Goal: Task Accomplishment & Management: Manage account settings

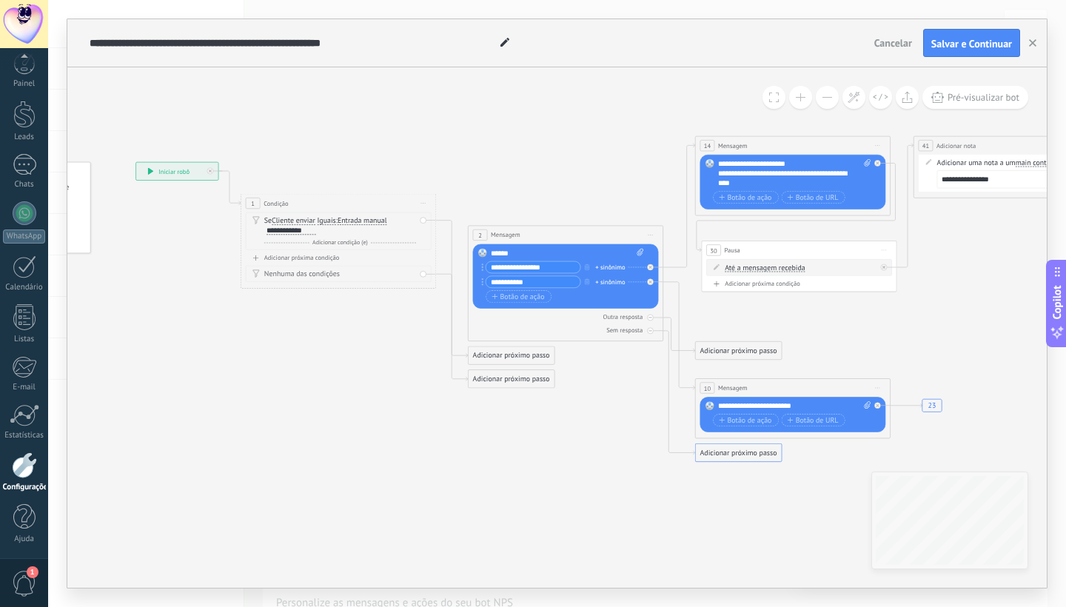
click at [21, 572] on span "1" at bounding box center [24, 584] width 25 height 26
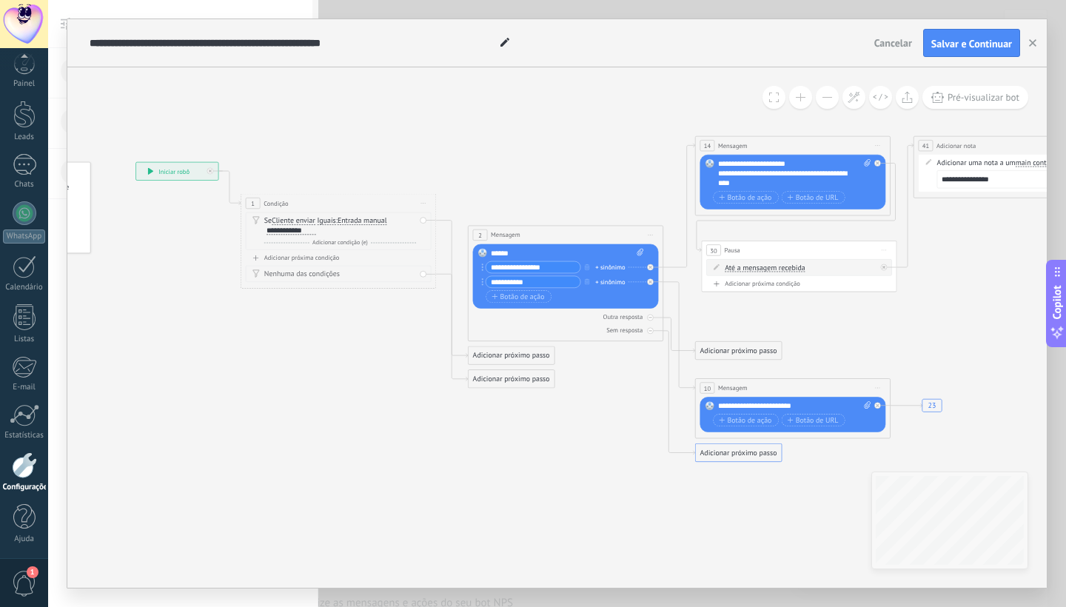
click at [21, 572] on span "1" at bounding box center [24, 584] width 25 height 26
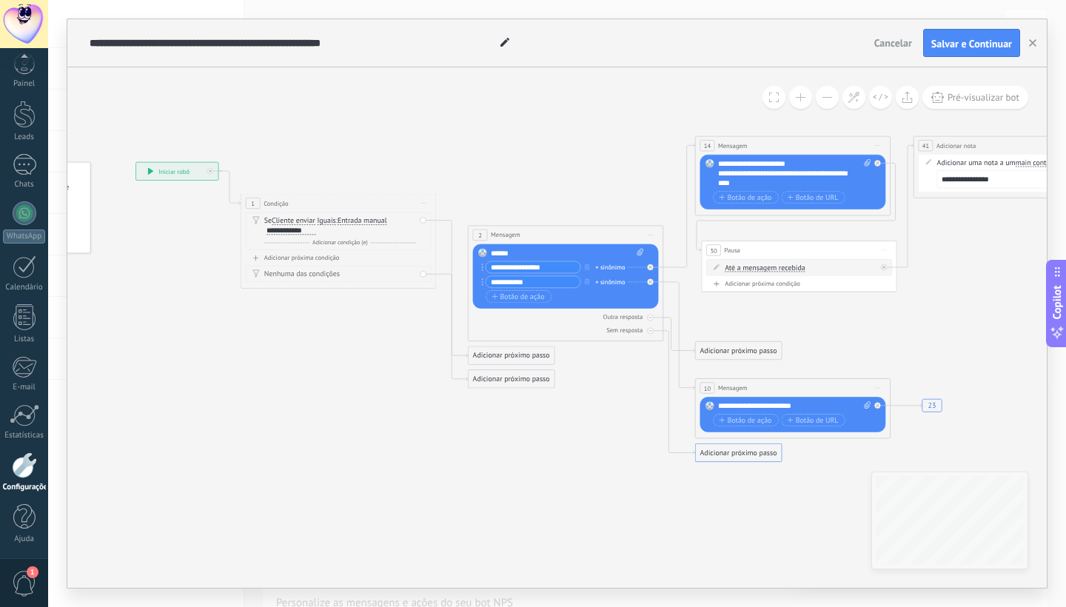
click at [21, 572] on span "1" at bounding box center [24, 584] width 25 height 26
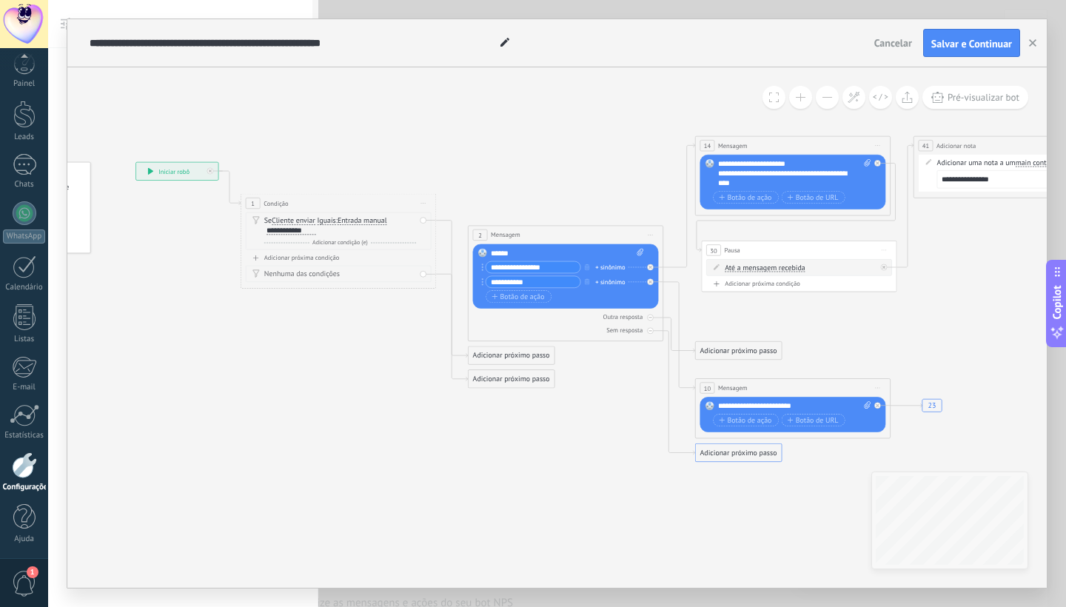
click at [21, 572] on span "1" at bounding box center [24, 584] width 25 height 26
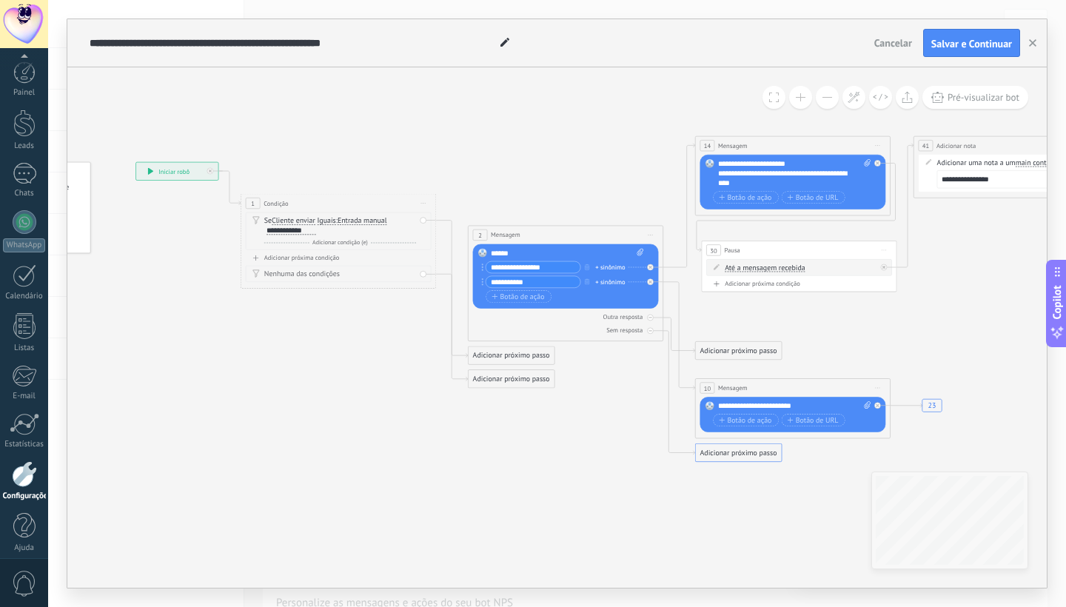
scroll to position [9, 0]
click at [28, 212] on div at bounding box center [25, 213] width 24 height 24
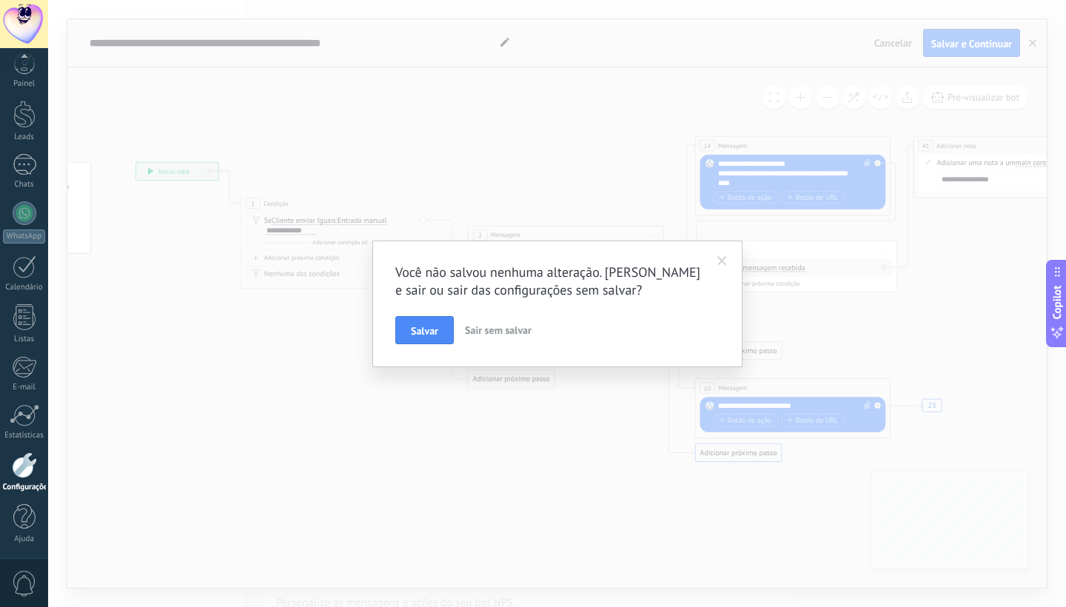
click at [727, 261] on span at bounding box center [722, 261] width 24 height 25
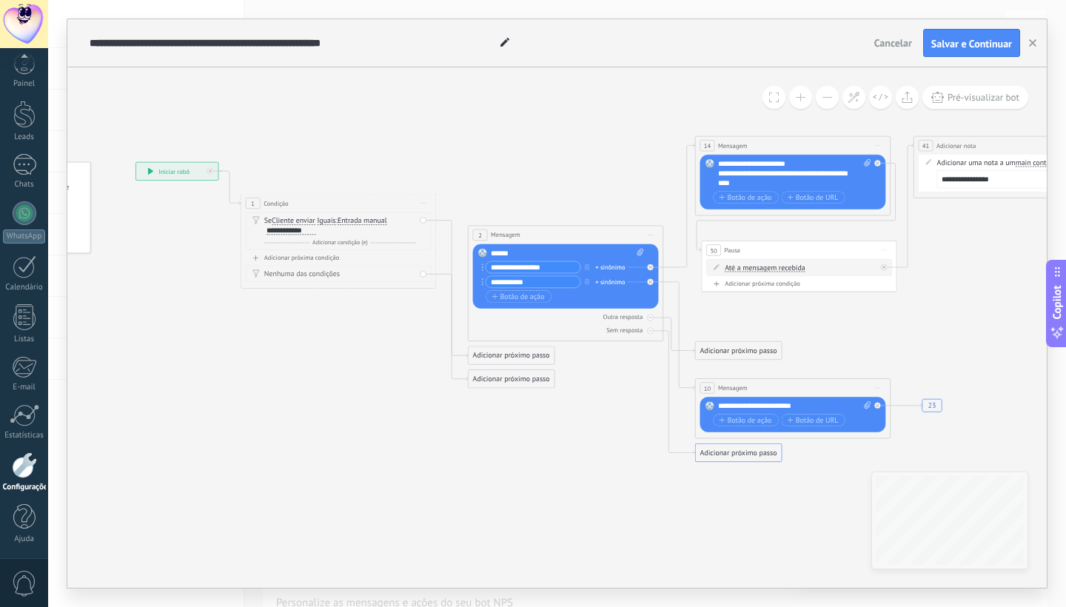
click at [639, 252] on icon at bounding box center [639, 252] width 7 height 7
click input "Upload" at bounding box center [0, 0] width 0 height 0
click at [608, 266] on div "+ sinônimo" at bounding box center [610, 267] width 30 height 10
click at [901, 45] on span "Cancelar" at bounding box center [893, 42] width 38 height 13
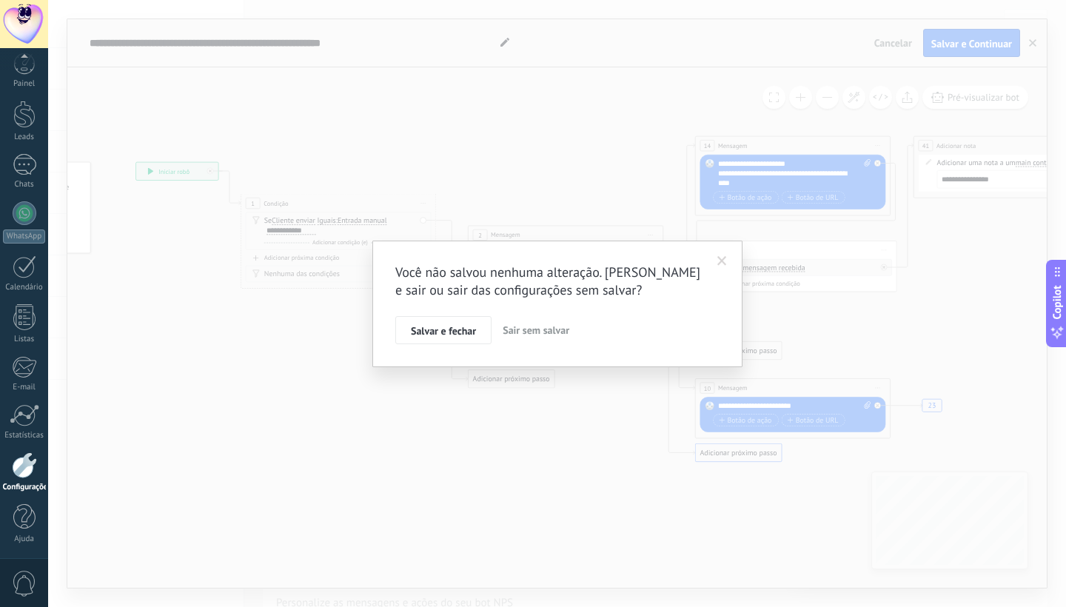
click at [518, 328] on span "Sair sem salvar" at bounding box center [535, 329] width 67 height 13
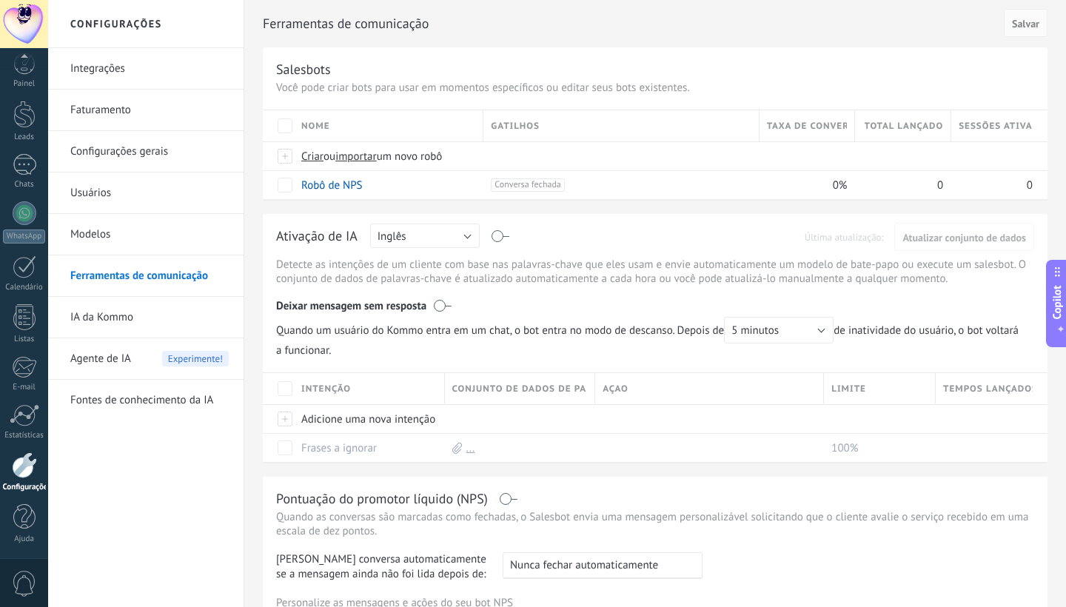
click at [144, 365] on div "Agente de IA Experimente!" at bounding box center [149, 358] width 158 height 41
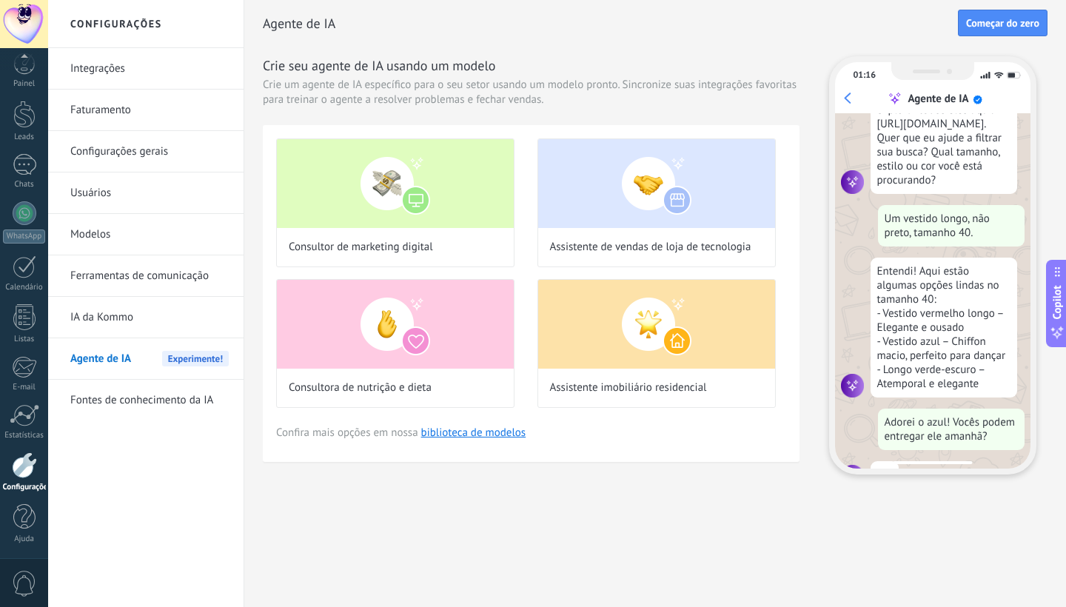
scroll to position [135, 0]
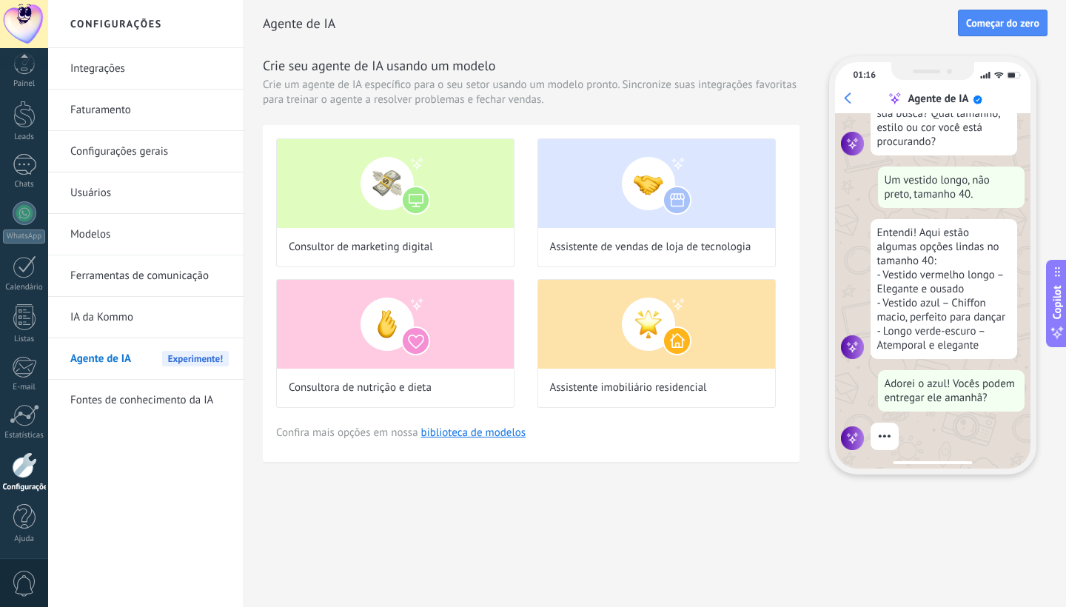
click at [120, 224] on link "Modelos" at bounding box center [149, 234] width 158 height 41
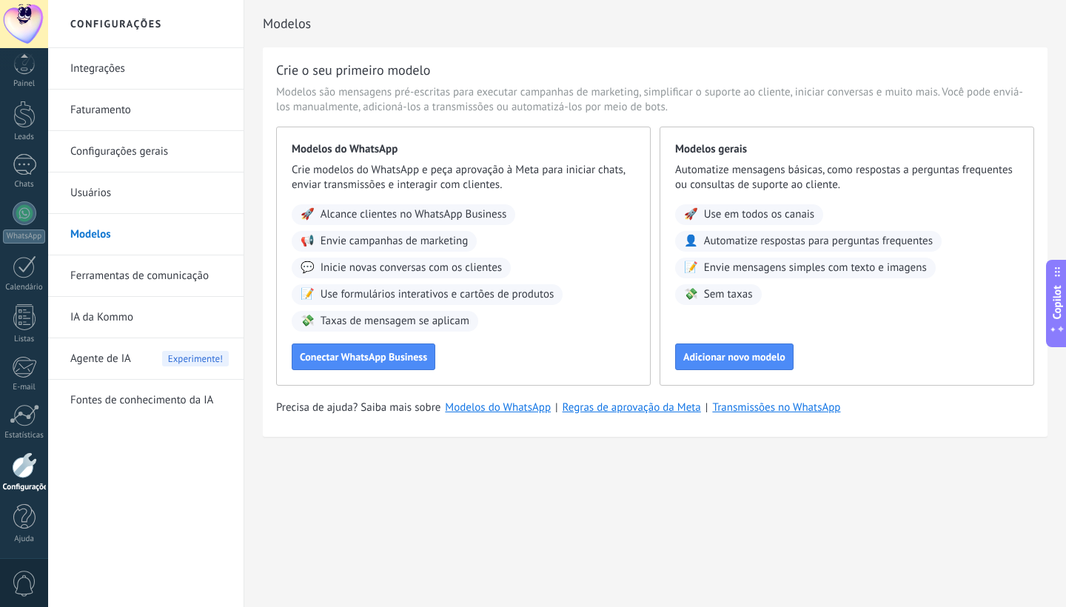
click at [121, 60] on link "Integrações" at bounding box center [149, 68] width 158 height 41
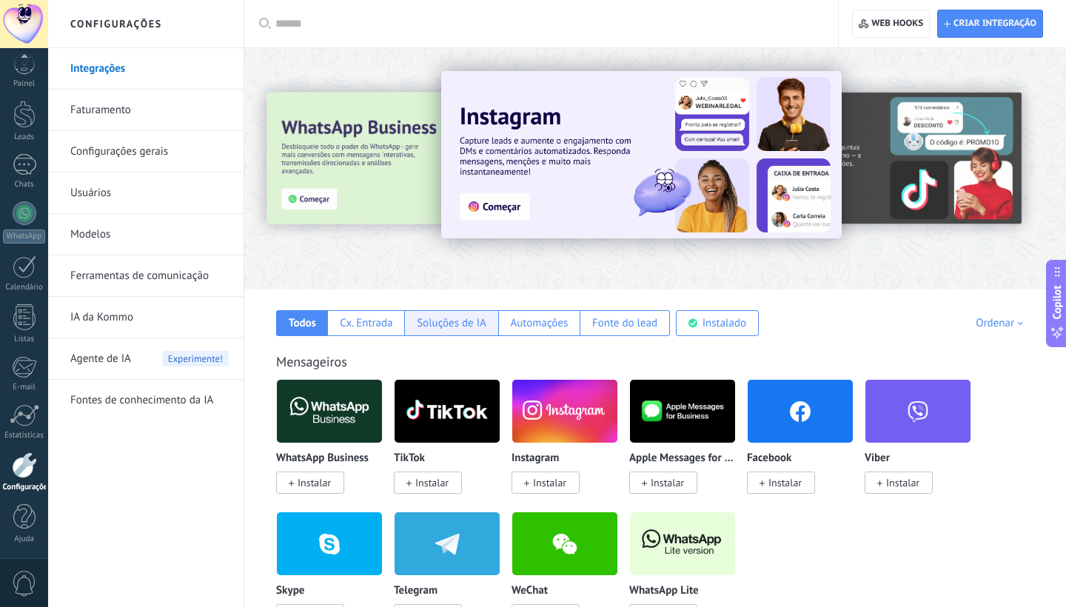
click at [446, 330] on div "Soluções de IA" at bounding box center [450, 323] width 93 height 26
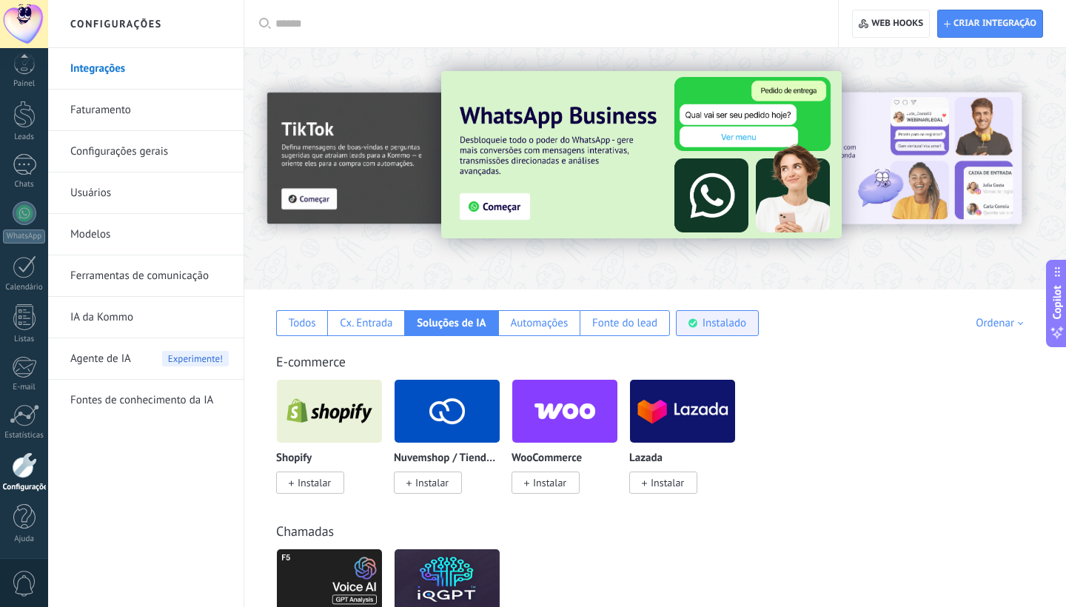
click at [742, 330] on div "Instalado" at bounding box center [717, 323] width 83 height 26
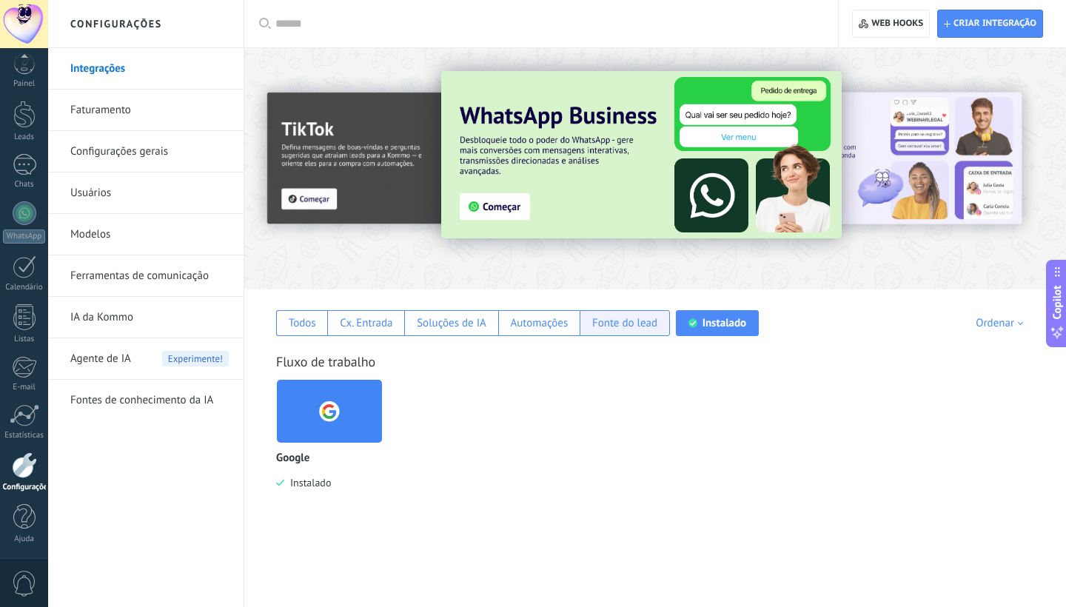
click at [653, 316] on div "Fonte do lead" at bounding box center [624, 323] width 65 height 14
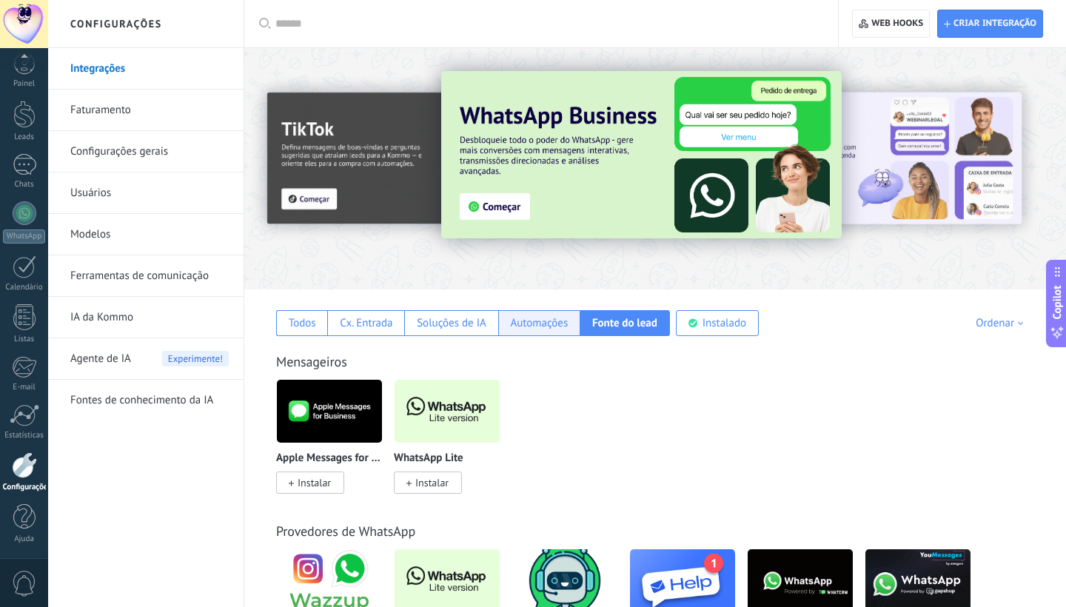
click at [547, 317] on div "Automações" at bounding box center [539, 323] width 58 height 14
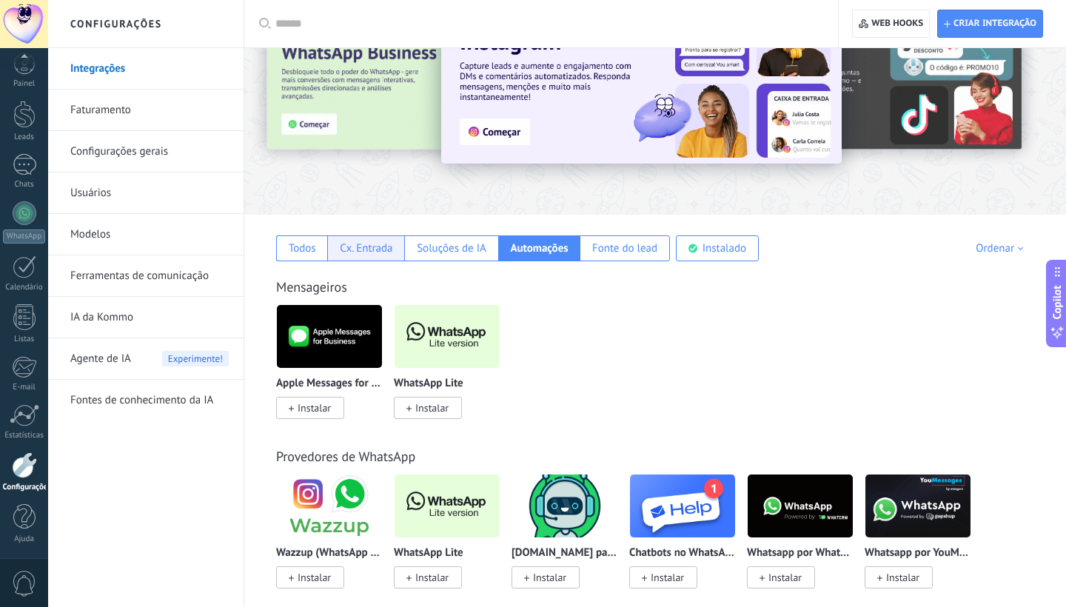
click at [360, 257] on div "Cx. Entrada" at bounding box center [365, 248] width 77 height 26
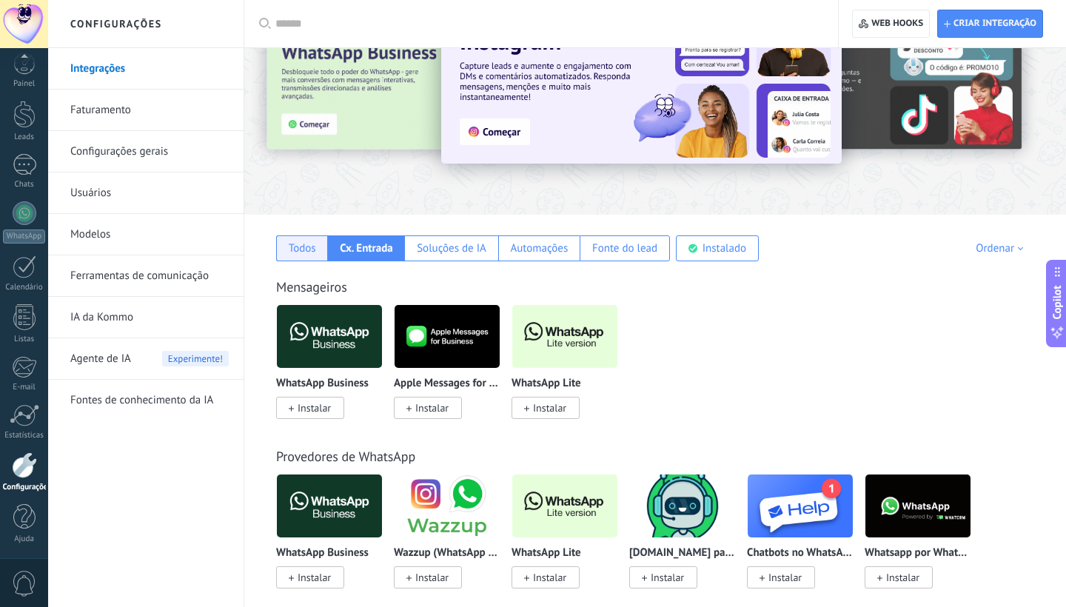
click at [296, 242] on div "Todos" at bounding box center [302, 248] width 27 height 14
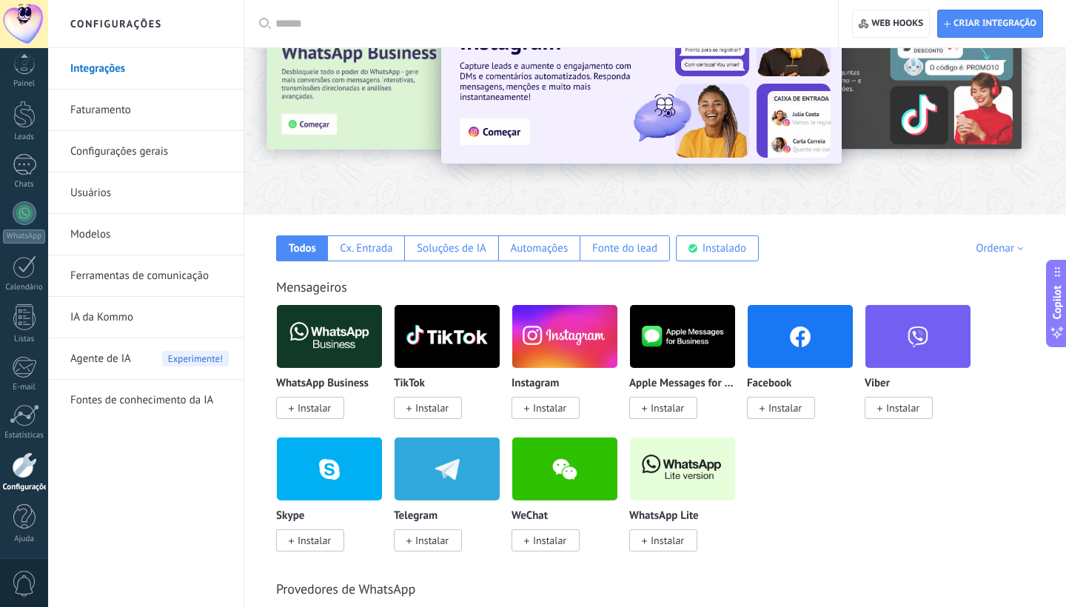
click at [181, 307] on link "IA da Kommo" at bounding box center [149, 317] width 158 height 41
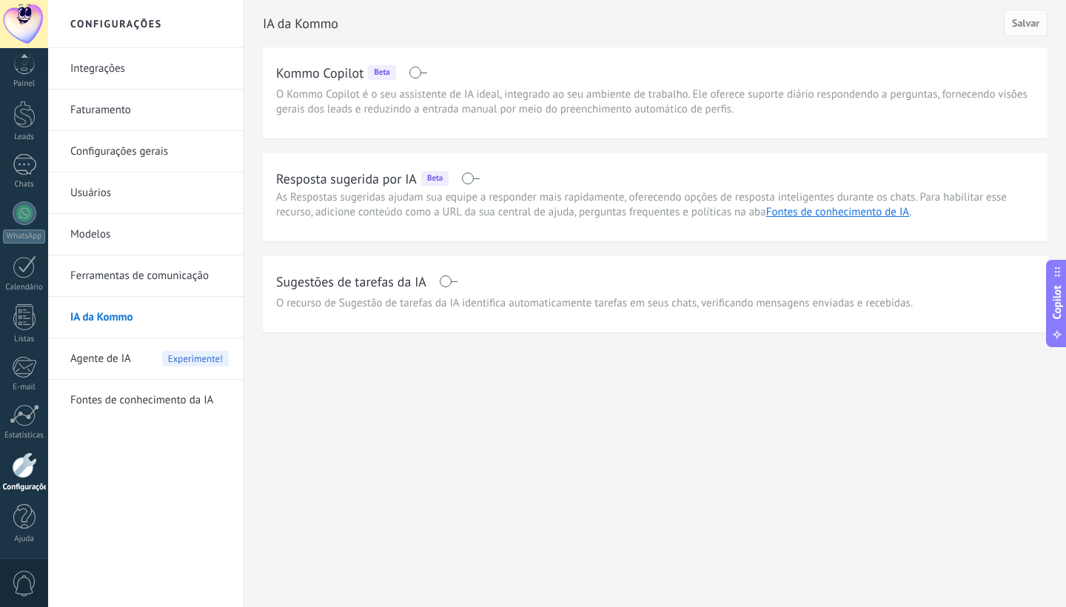
click at [115, 360] on span "Agente de IA" at bounding box center [100, 358] width 61 height 41
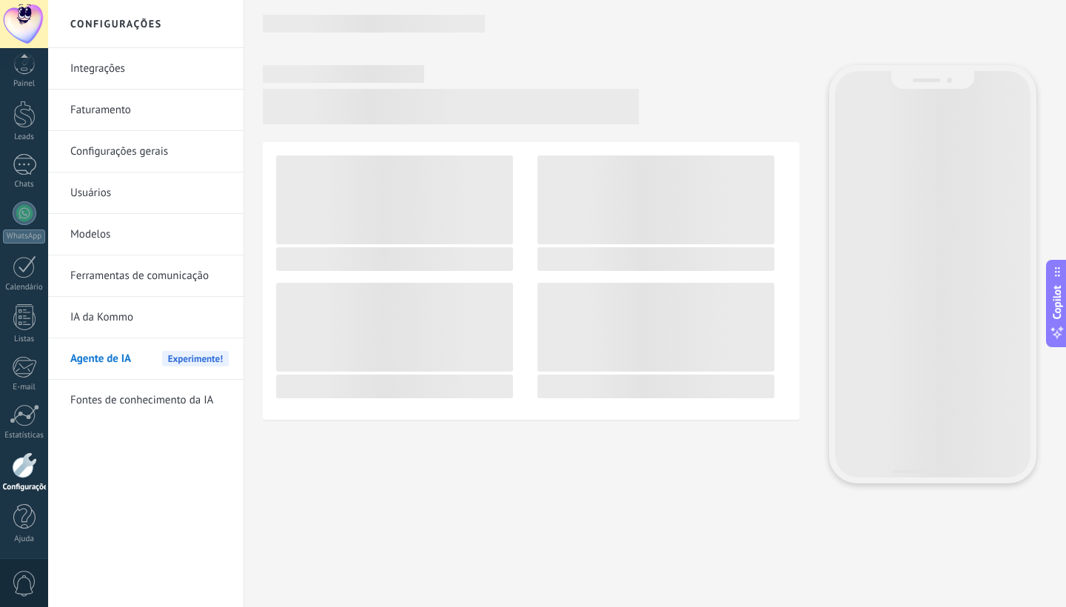
click at [169, 269] on link "Ferramentas de comunicação" at bounding box center [149, 275] width 158 height 41
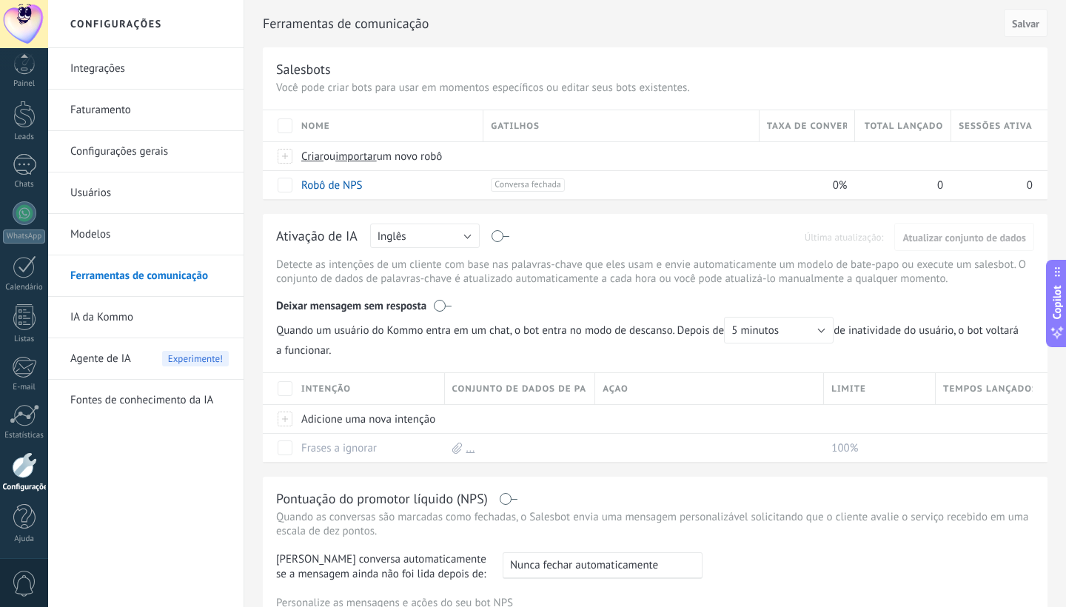
click at [449, 241] on button "Inglês" at bounding box center [425, 235] width 110 height 24
click at [414, 309] on span "Português" at bounding box center [417, 313] width 113 height 14
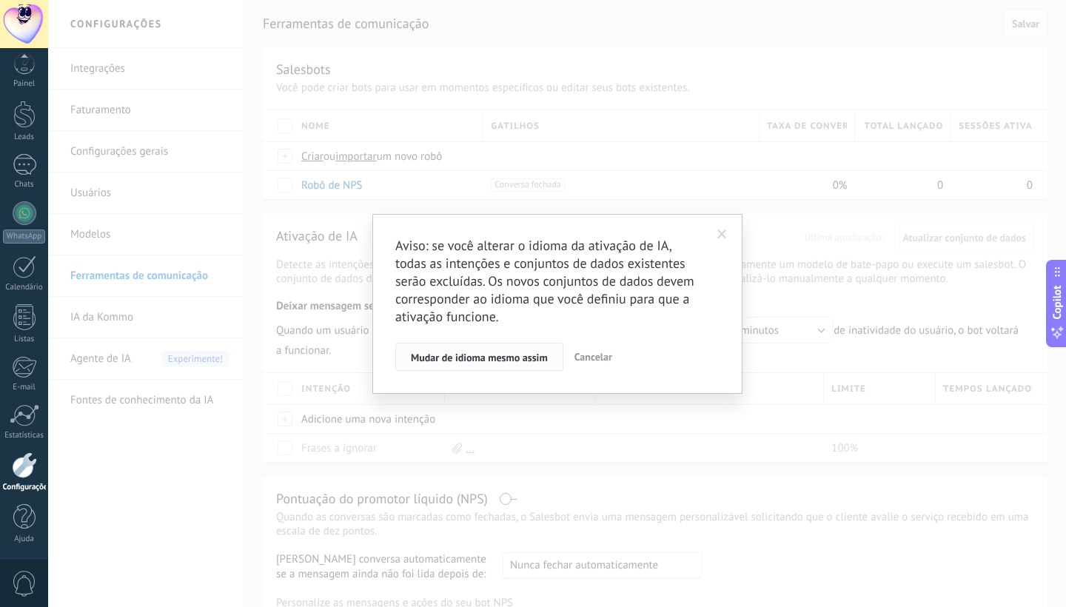
click at [499, 363] on span "Mudar de idioma mesmo assim" at bounding box center [479, 357] width 137 height 10
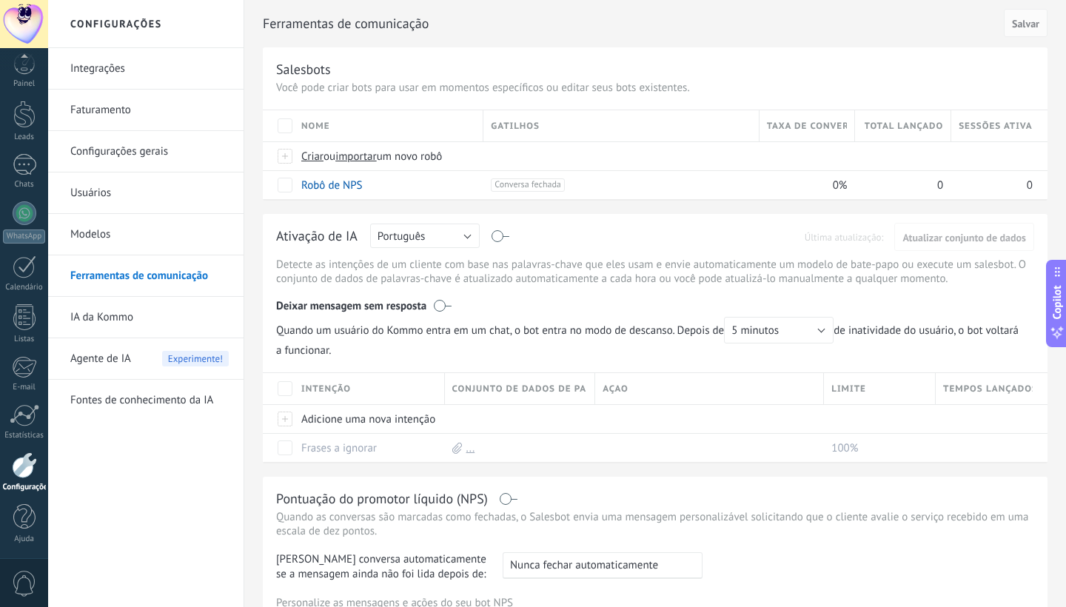
click at [115, 360] on span "Agente de IA" at bounding box center [100, 358] width 61 height 41
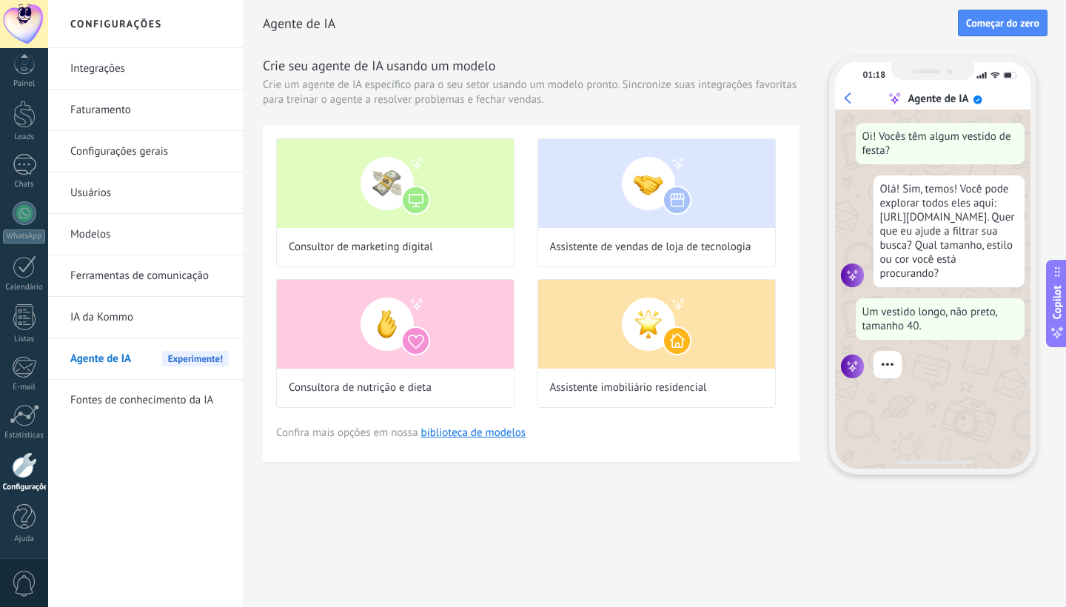
scroll to position [41, 0]
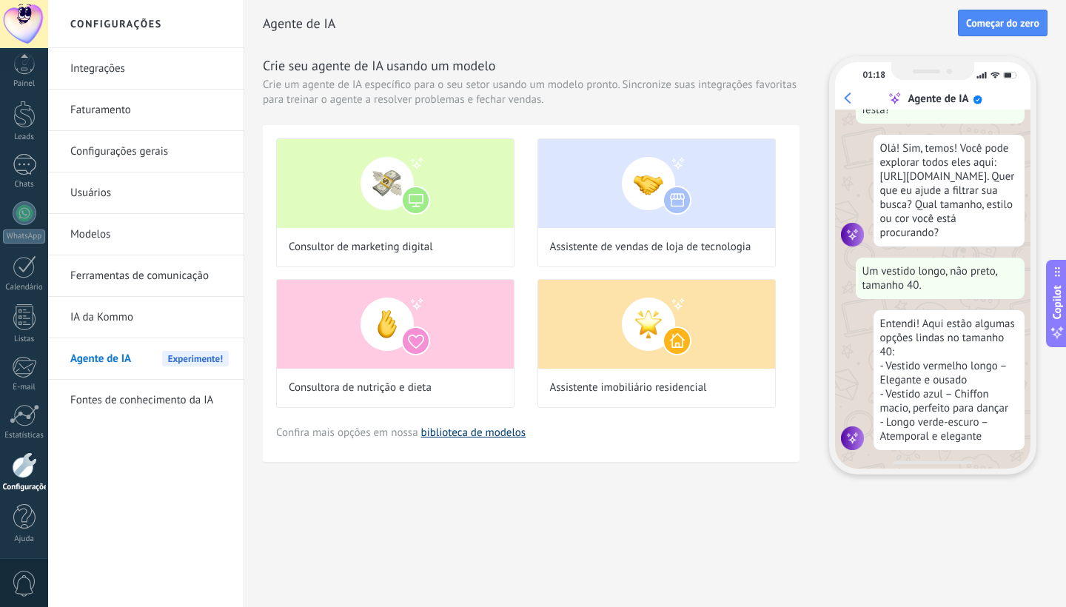
click at [486, 428] on link "biblioteca de modelos" at bounding box center [473, 433] width 105 height 14
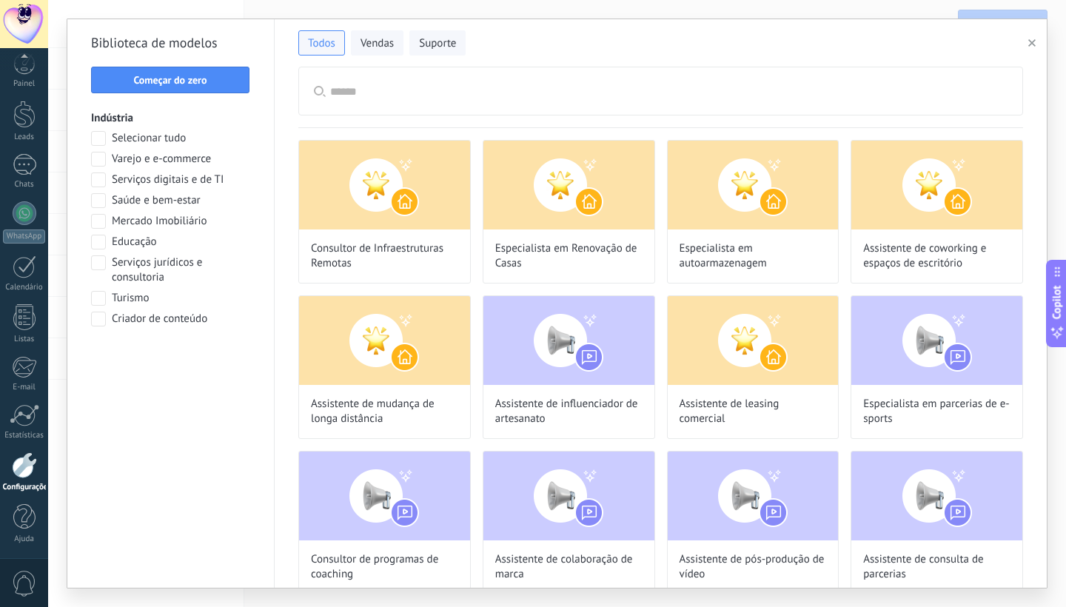
scroll to position [132, 0]
click at [389, 49] on span "Vendas" at bounding box center [376, 43] width 33 height 15
click at [95, 221] on span at bounding box center [98, 221] width 15 height 15
click at [195, 359] on span "Aplicar" at bounding box center [170, 357] width 143 height 10
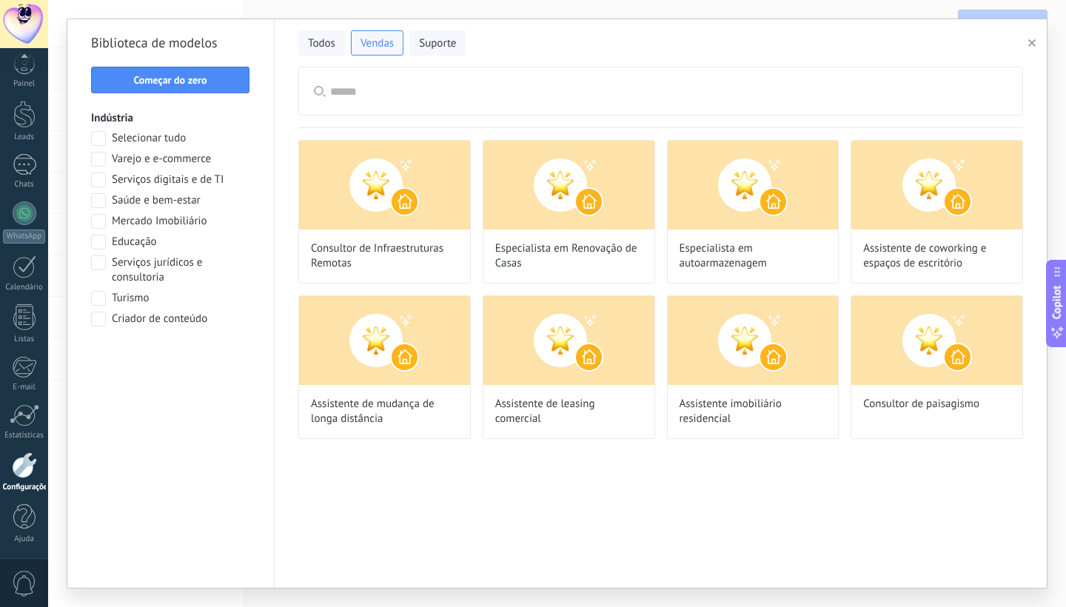
scroll to position [160, 0]
click at [756, 420] on span "Assistente imobiliário residencial" at bounding box center [752, 412] width 147 height 30
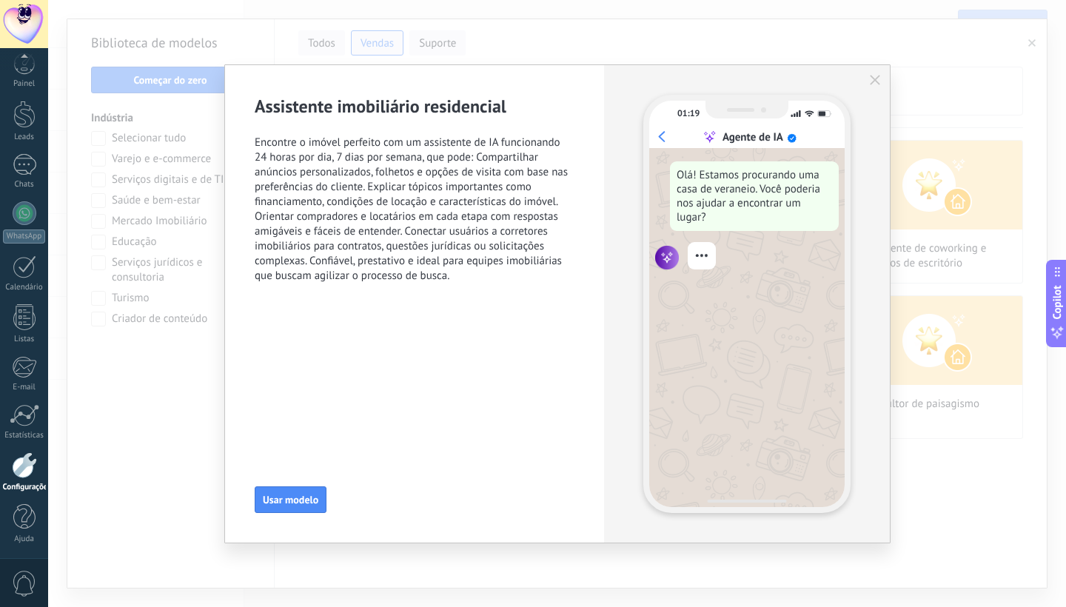
scroll to position [326, 0]
click at [873, 81] on use "button" at bounding box center [875, 80] width 10 height 10
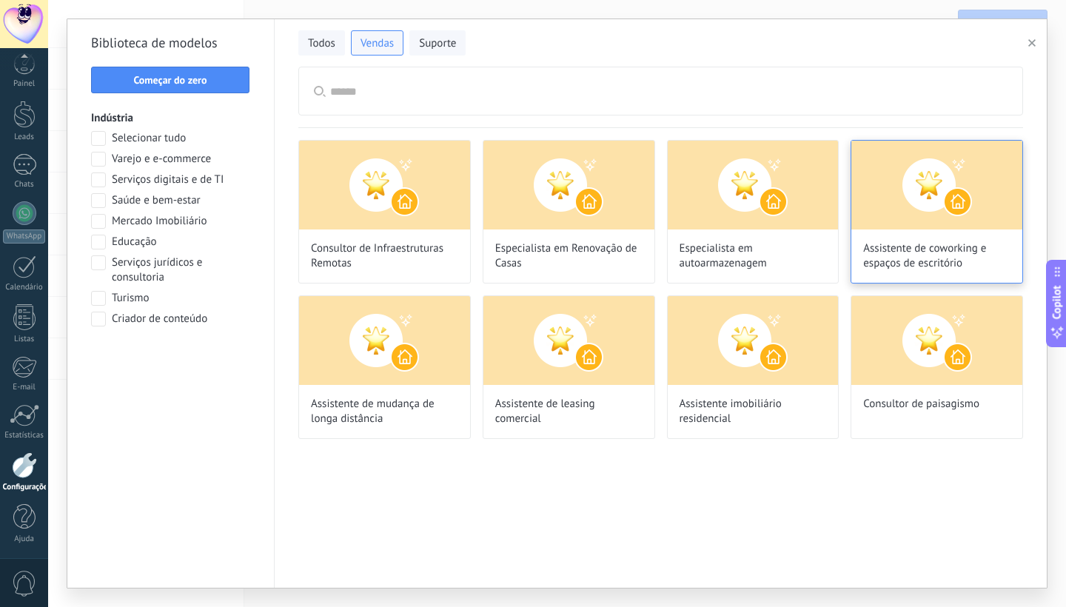
click at [932, 181] on img at bounding box center [936, 185] width 171 height 89
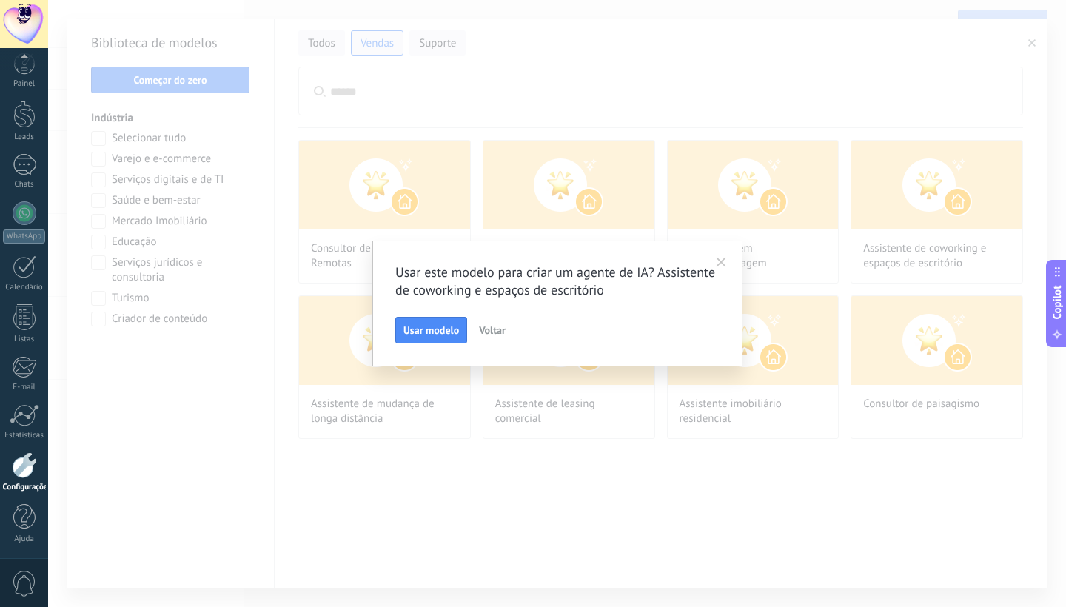
scroll to position [0, 0]
click at [433, 332] on span "Usar modelo" at bounding box center [431, 330] width 56 height 10
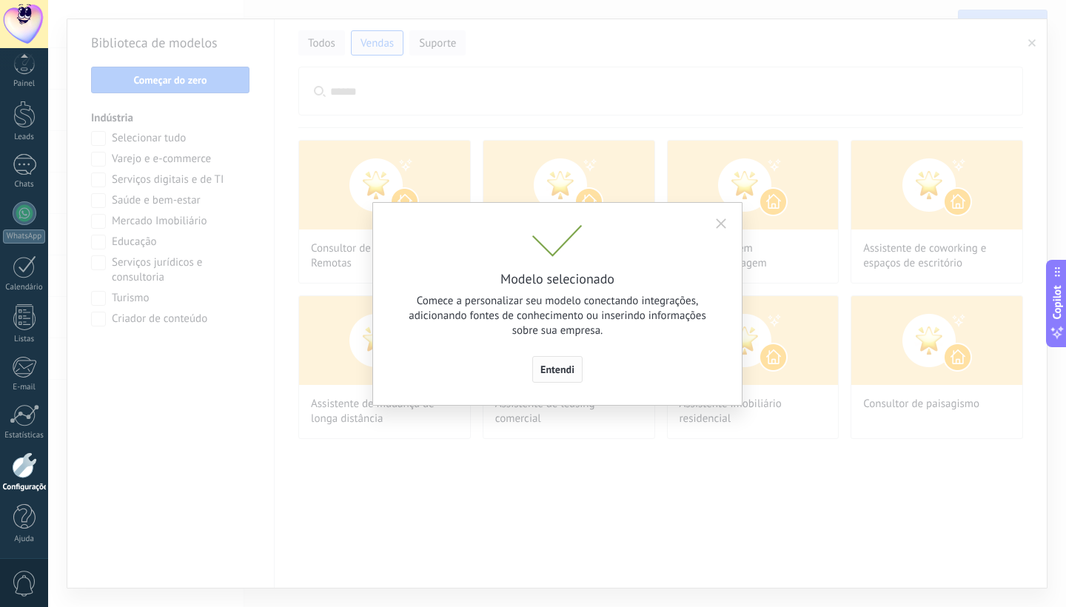
click at [557, 374] on span "Entendi" at bounding box center [557, 369] width 34 height 10
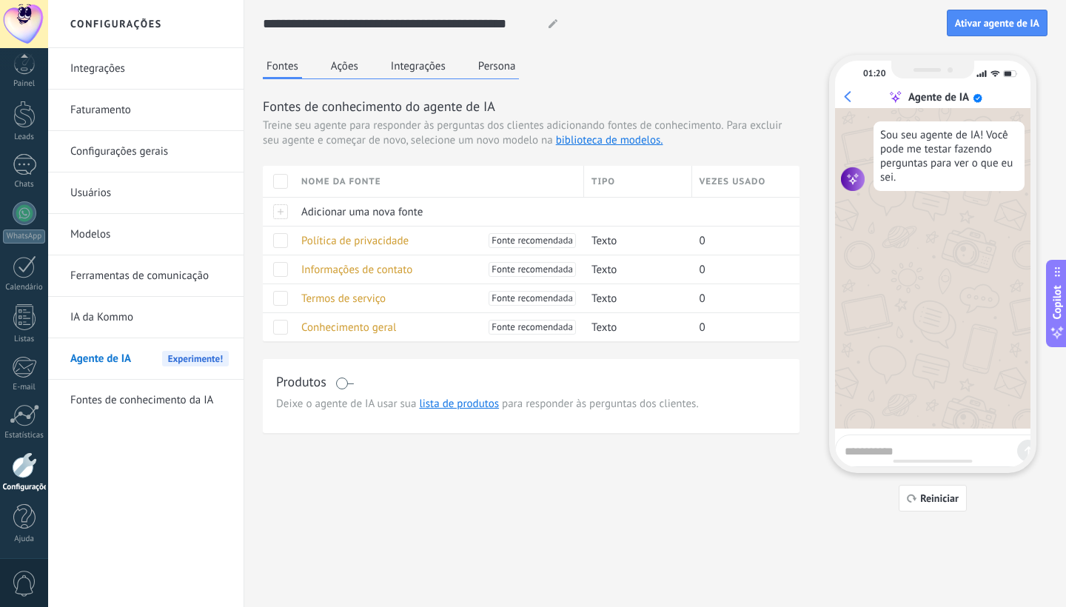
click at [559, 19] on div at bounding box center [551, 23] width 22 height 27
click at [550, 19] on div at bounding box center [551, 23] width 22 height 27
click at [551, 23] on icon at bounding box center [552, 23] width 9 height 9
click at [542, 44] on div "**********" at bounding box center [655, 23] width 784 height 47
click at [434, 64] on button "Integrações" at bounding box center [418, 66] width 62 height 22
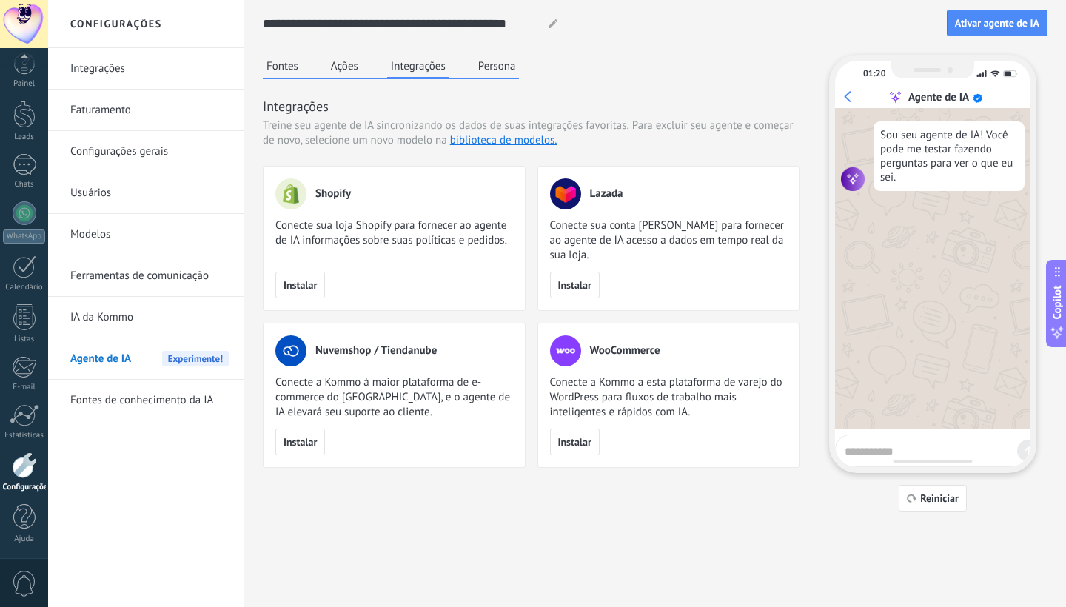
click at [491, 64] on button "Persona" at bounding box center [496, 66] width 45 height 22
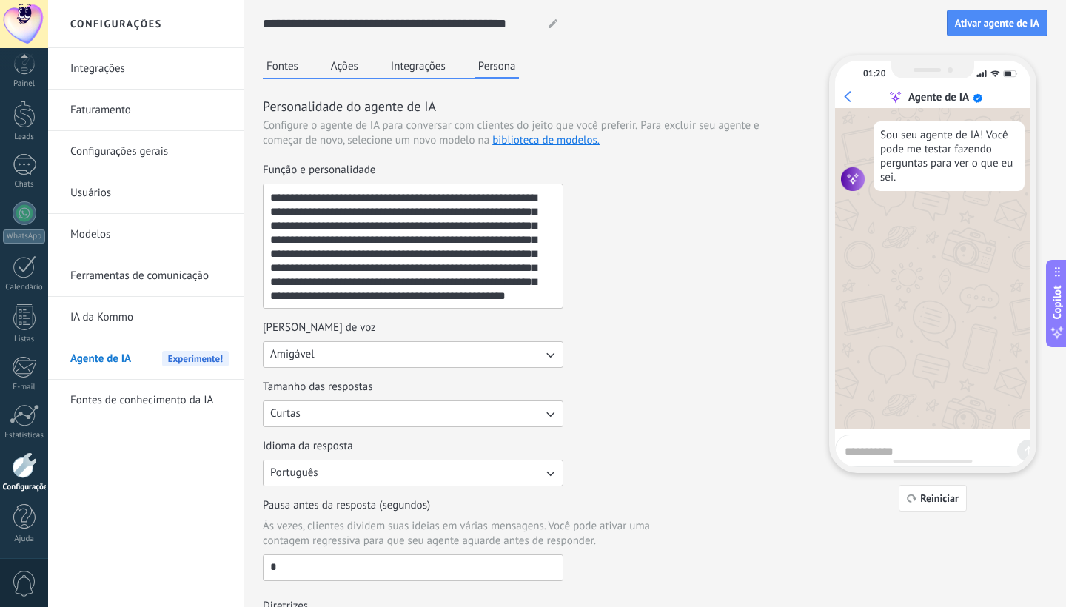
click at [334, 57] on button "Ações" at bounding box center [344, 66] width 35 height 22
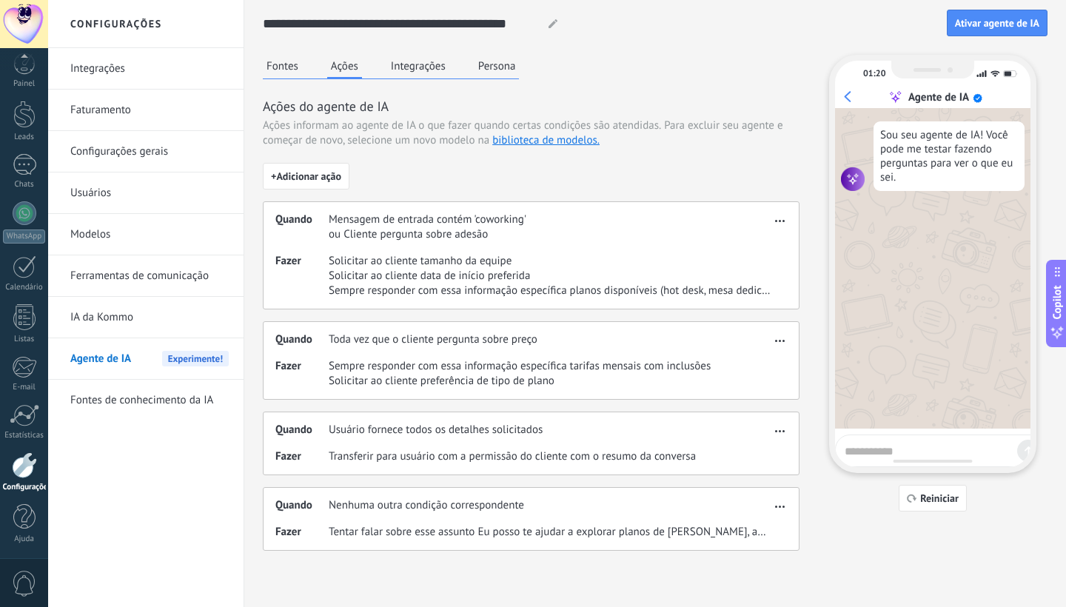
click at [280, 58] on button "Fontes" at bounding box center [282, 66] width 39 height 22
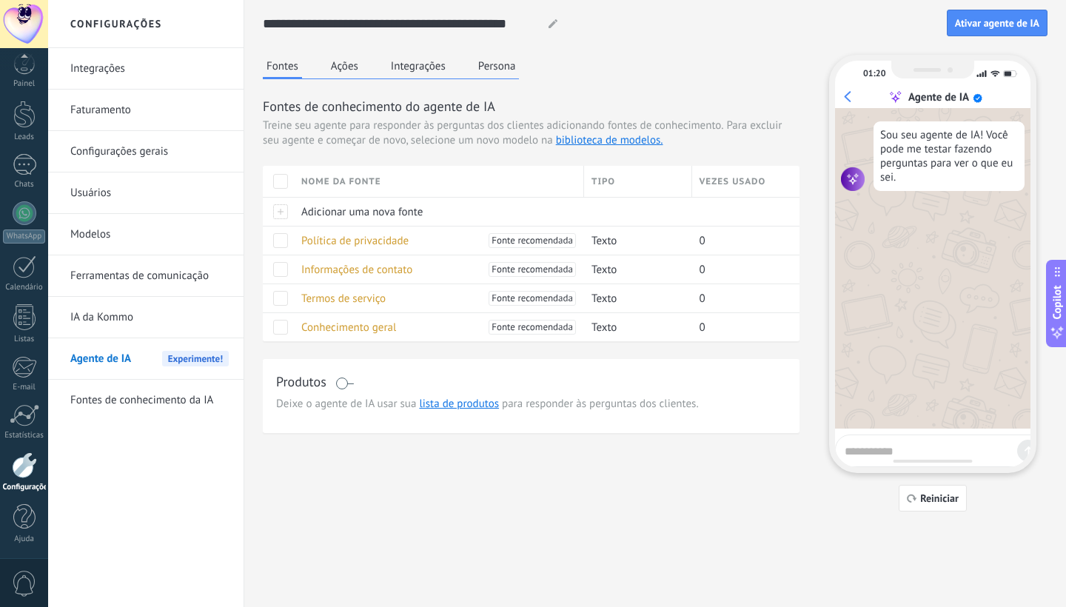
click at [183, 141] on link "Configurações gerais" at bounding box center [149, 151] width 158 height 41
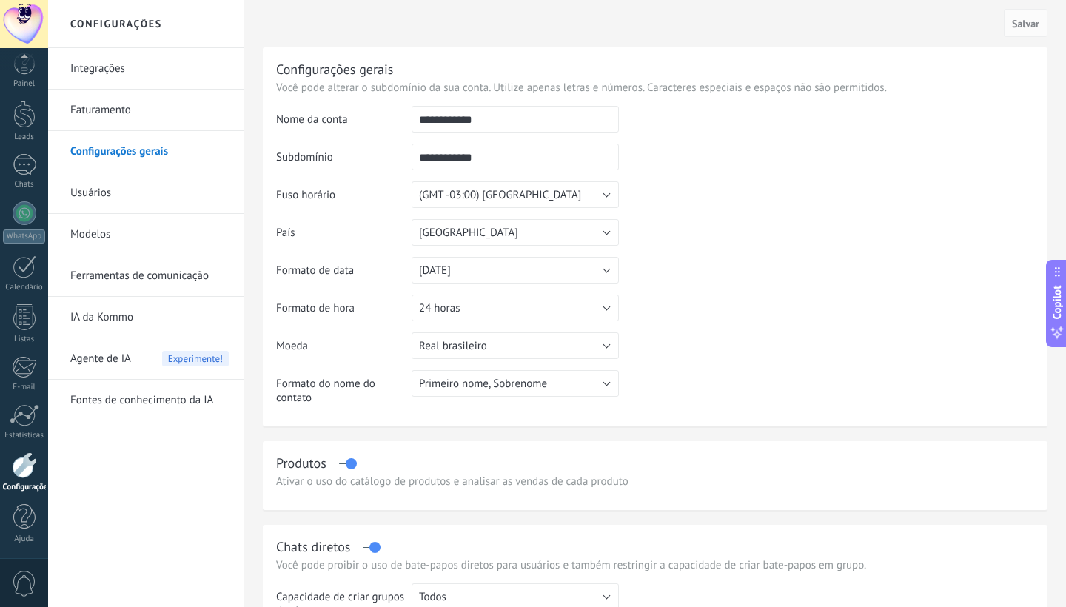
click at [171, 101] on link "Faturamento" at bounding box center [149, 110] width 158 height 41
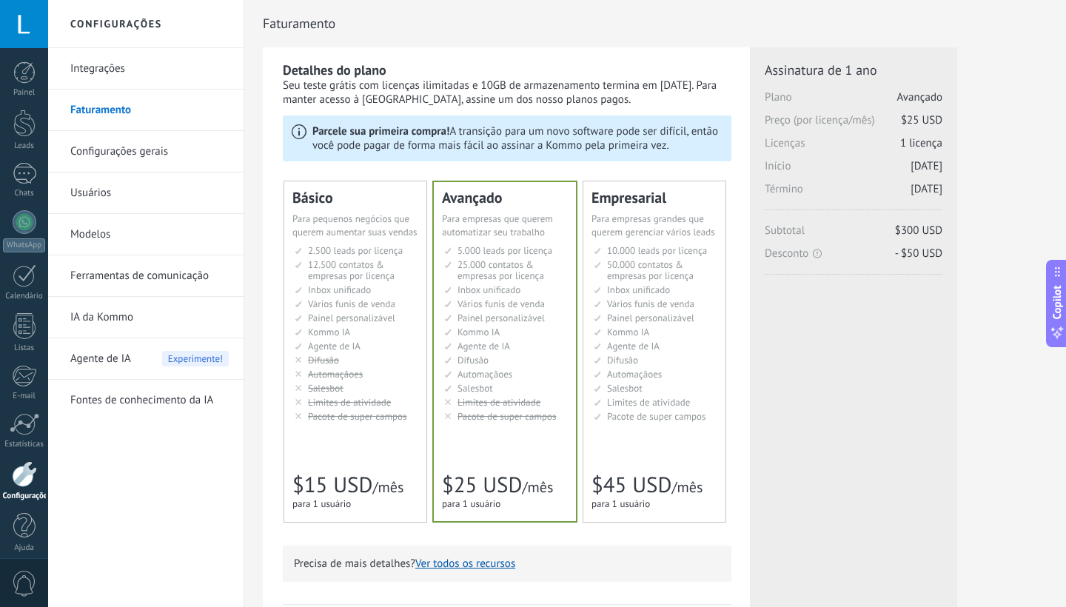
click at [149, 73] on link "Integrações" at bounding box center [149, 68] width 158 height 41
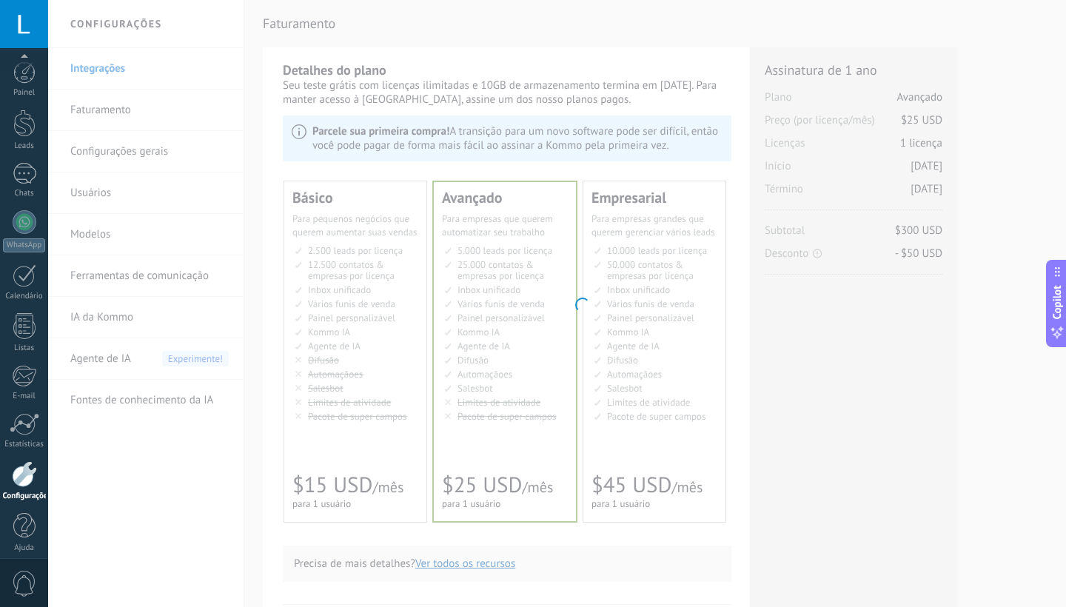
scroll to position [9, 0]
